Goal: Obtain resource: Download file/media

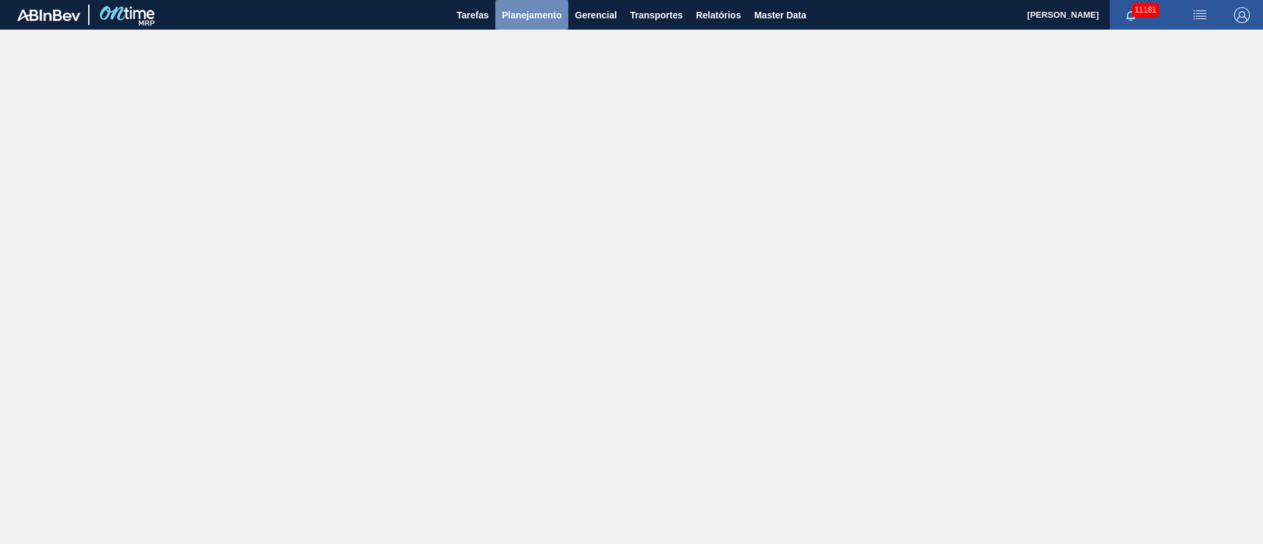
click at [515, 17] on span "Planejamento" at bounding box center [532, 15] width 60 height 16
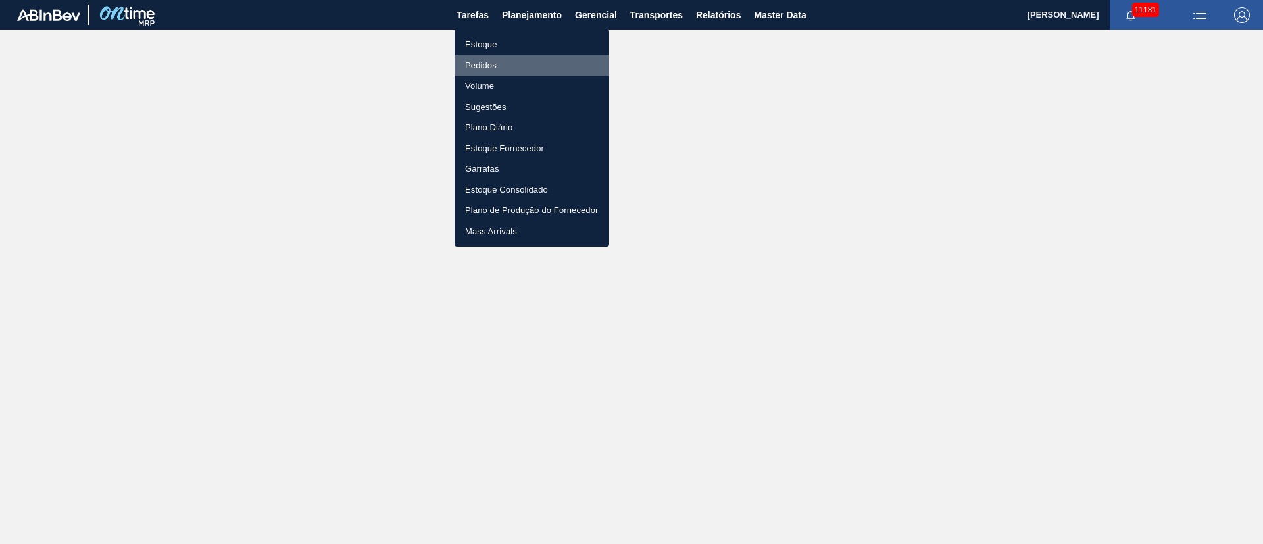
click at [482, 66] on li "Pedidos" at bounding box center [532, 65] width 155 height 21
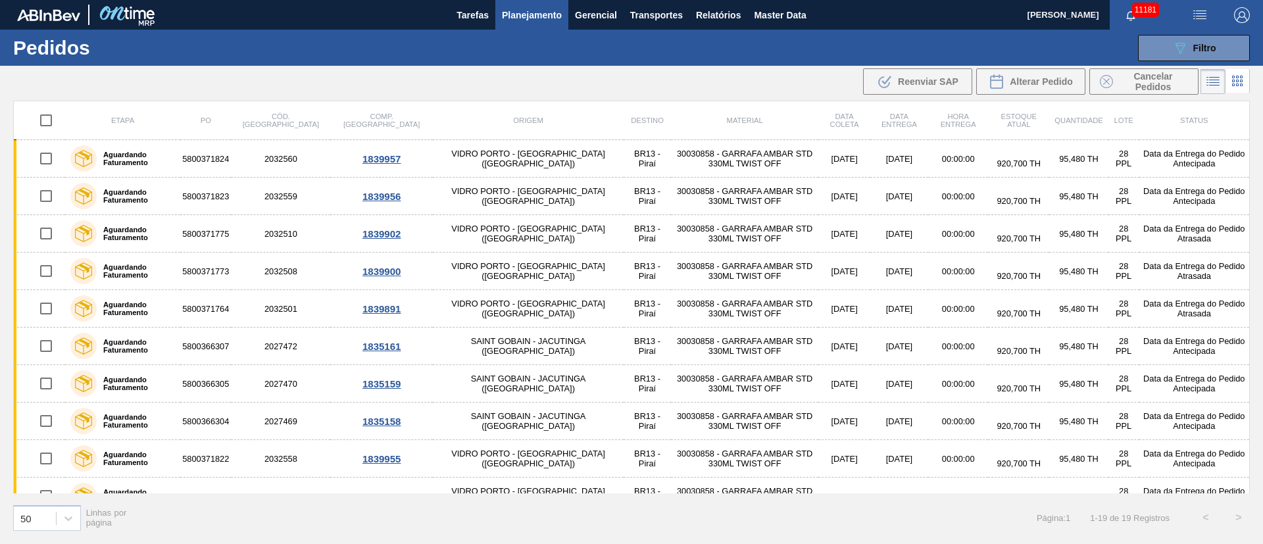
click at [464, 81] on div ".b{fill:var(--color-action-default)} Reenviar SAP Alterar Pedido Cancelar Pedid…" at bounding box center [631, 82] width 1263 height 32
click at [620, 91] on div ".b{fill:var(--color-action-default)} Reenviar SAP Alterar Pedido Cancelar Pedid…" at bounding box center [631, 82] width 1263 height 32
click at [615, 41] on div "089F7B8B-B2A5-4AFE-B5C0-19BA573D28AC Filtro Código Pedido Portal Códido PO SAP …" at bounding box center [733, 47] width 1047 height 39
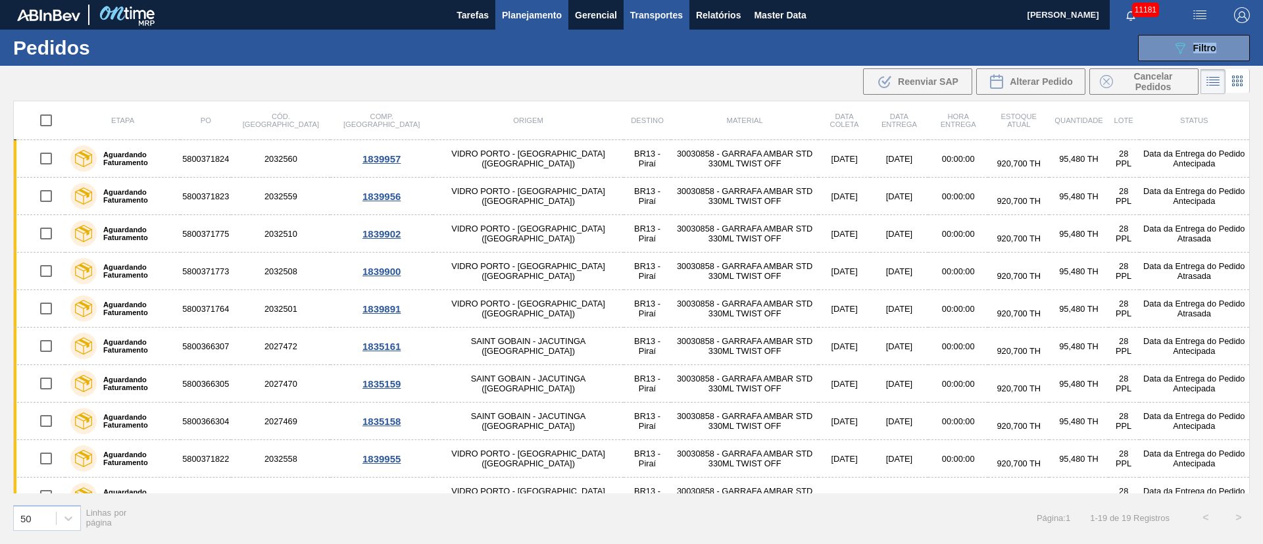
click at [647, 18] on span "Transportes" at bounding box center [656, 15] width 53 height 16
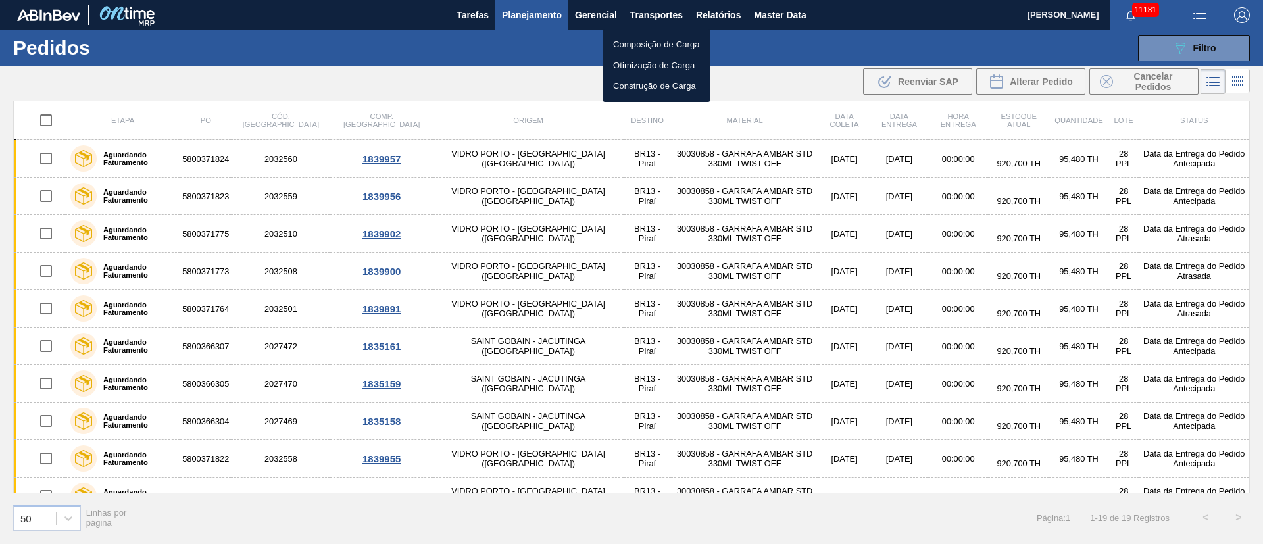
click at [716, 20] on div at bounding box center [631, 272] width 1263 height 544
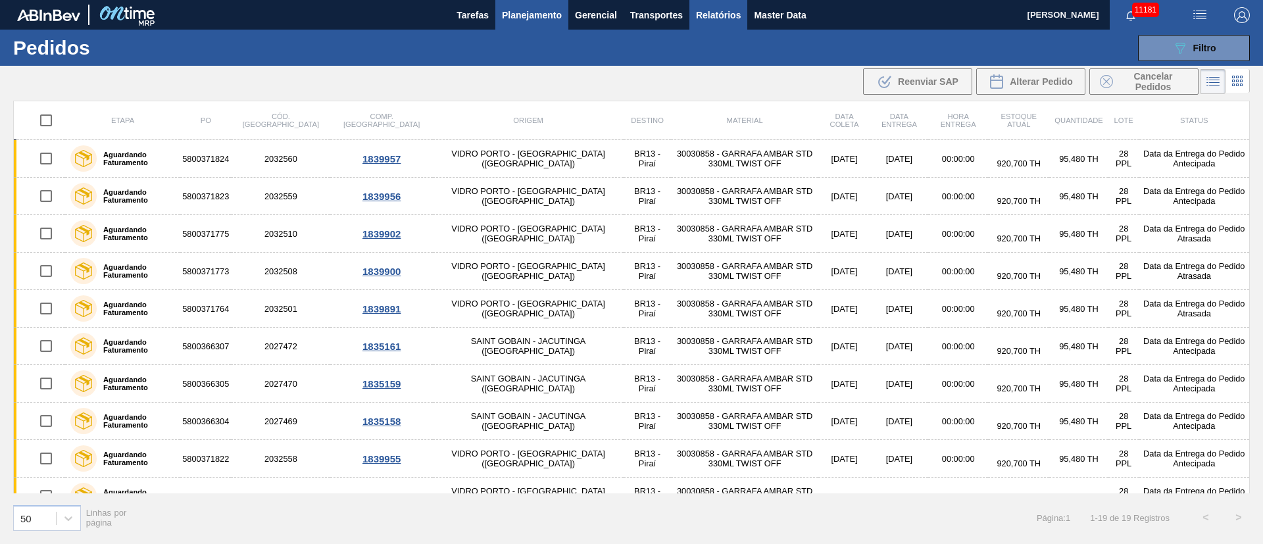
click at [729, 13] on span "Relatórios" at bounding box center [718, 15] width 45 height 16
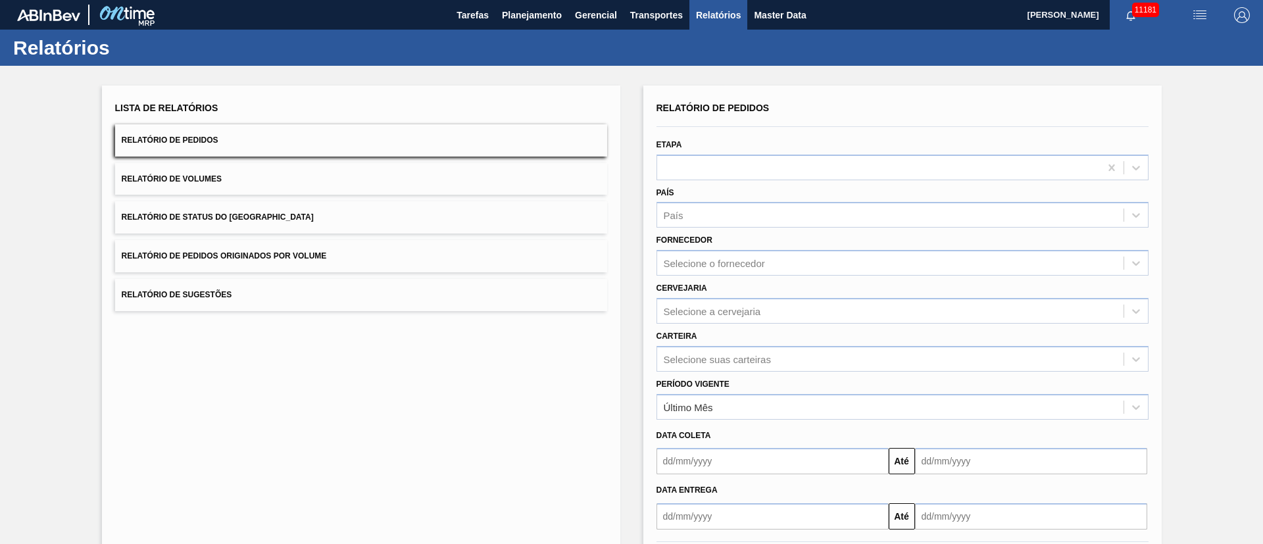
click at [259, 257] on span "Relatório de Pedidos Originados por Volume" at bounding box center [224, 255] width 205 height 9
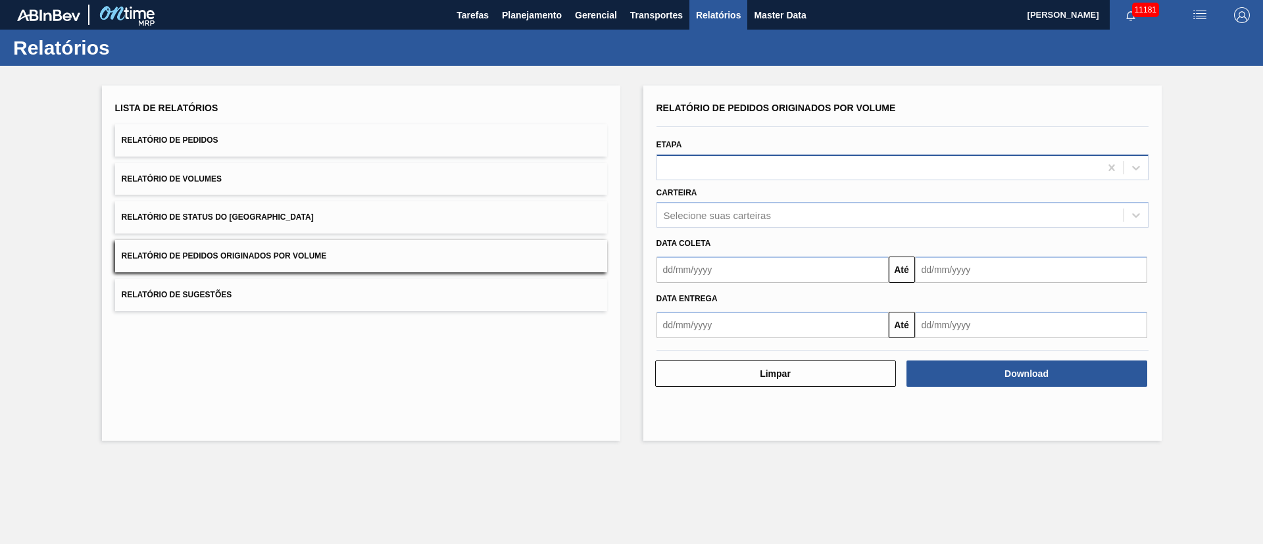
click at [722, 162] on div at bounding box center [878, 167] width 443 height 19
click at [715, 219] on div "Selecione suas carteiras" at bounding box center [717, 215] width 107 height 11
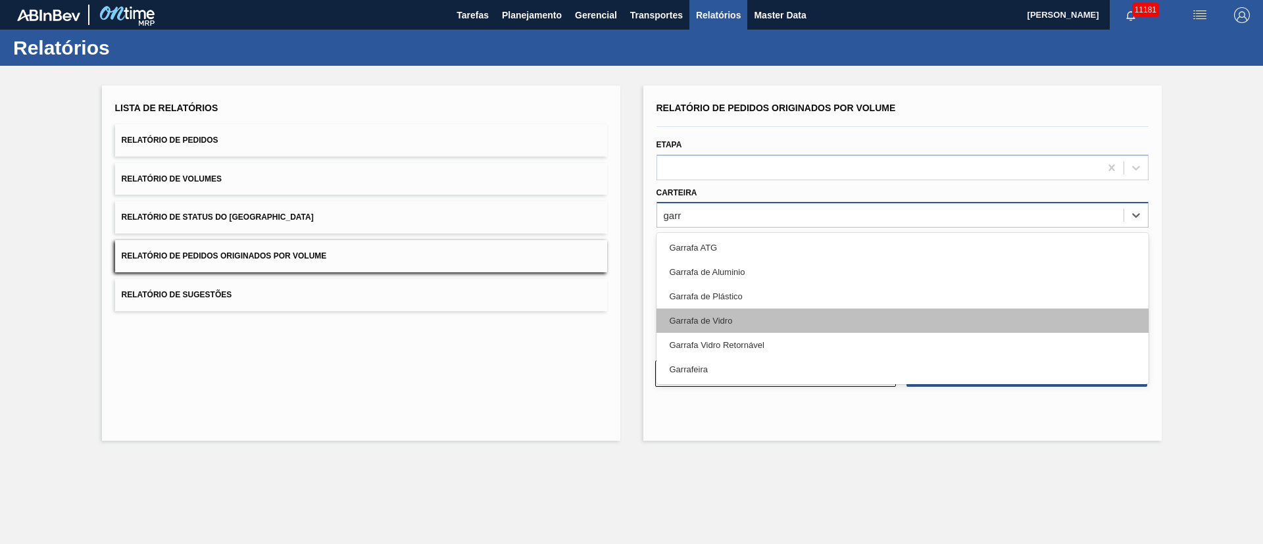
type input "garra"
click at [731, 315] on div "Garrafa de Vidro" at bounding box center [902, 321] width 492 height 24
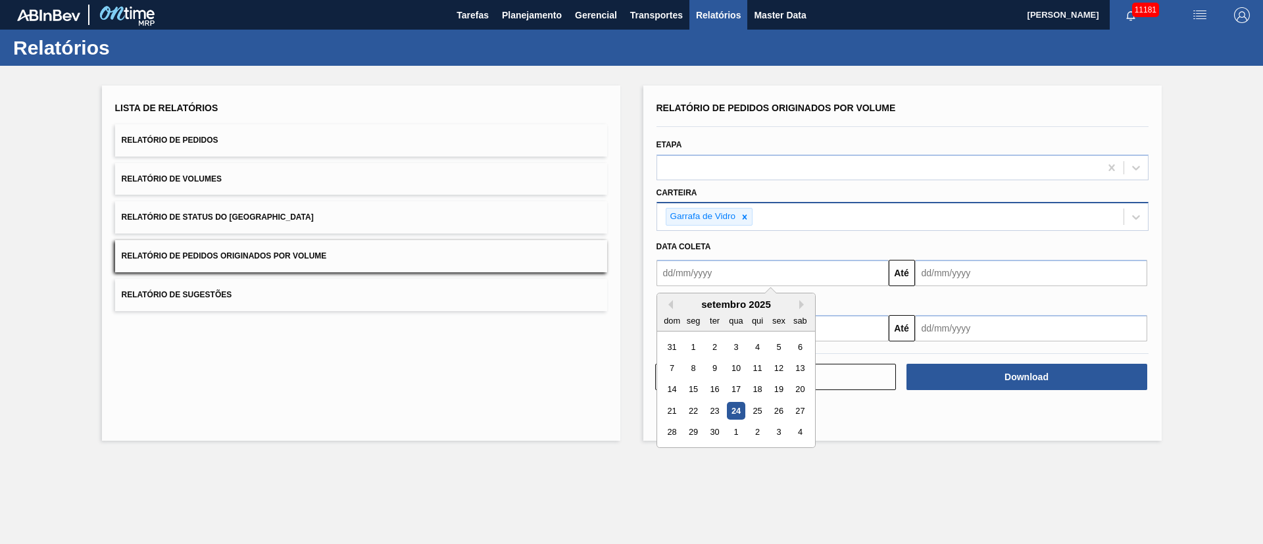
click at [745, 272] on input "text" at bounding box center [772, 273] width 232 height 26
click at [696, 350] on div "1" at bounding box center [693, 347] width 18 height 18
type input "[DATE]"
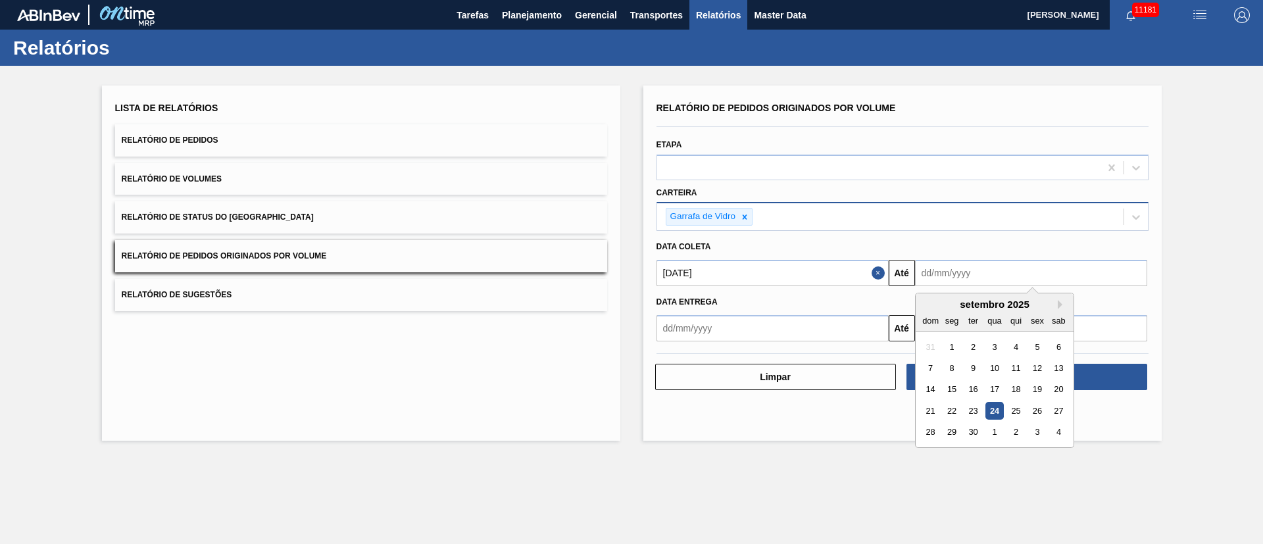
click at [960, 275] on input "text" at bounding box center [1031, 273] width 232 height 26
click at [976, 432] on div "30" at bounding box center [973, 433] width 18 height 18
type input "[DATE]"
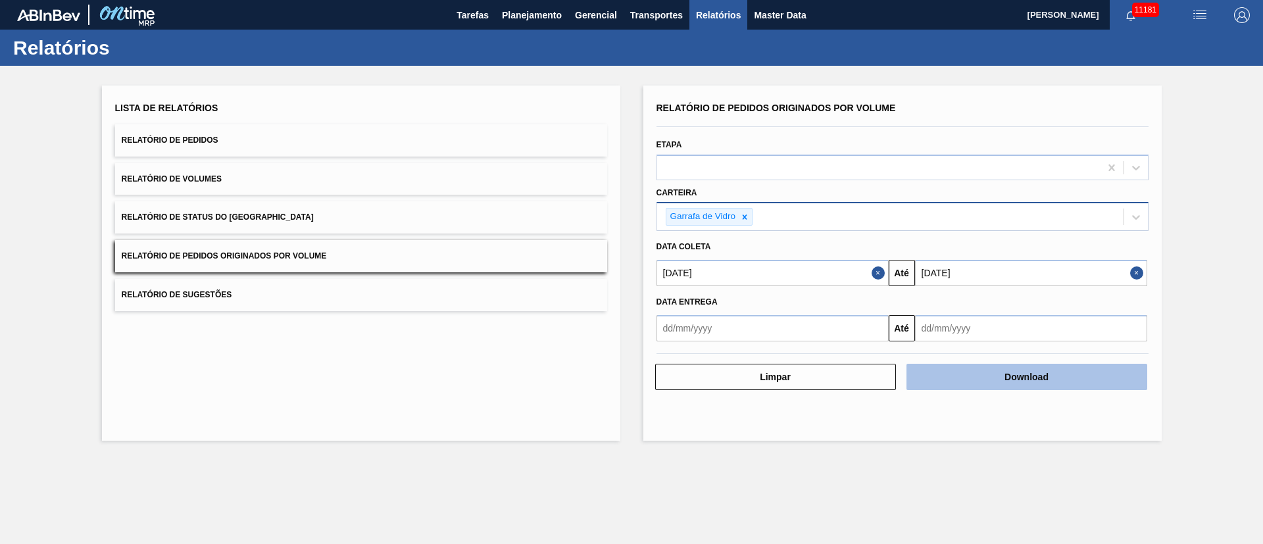
click at [1018, 376] on button "Download" at bounding box center [1026, 377] width 241 height 26
